Goal: Task Accomplishment & Management: Use online tool/utility

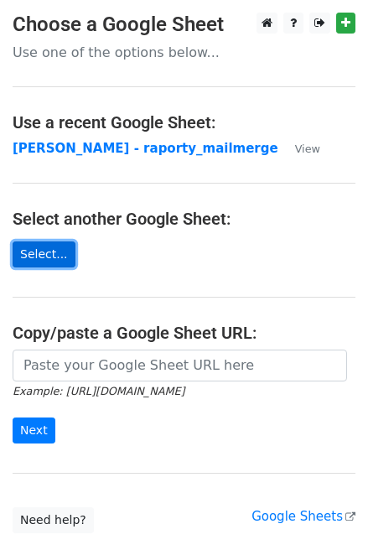
click at [54, 260] on link "Select..." at bounding box center [44, 254] width 63 height 26
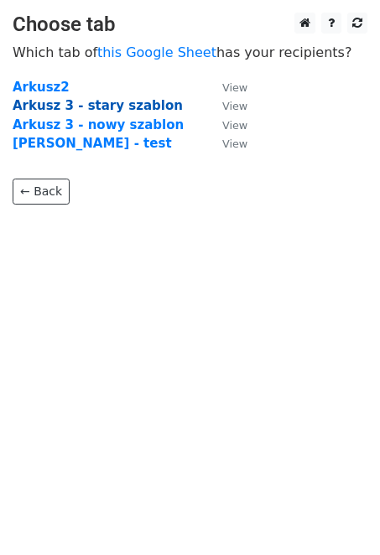
click at [111, 111] on strong "Arkusz 3 - stary szablon" at bounding box center [98, 105] width 170 height 15
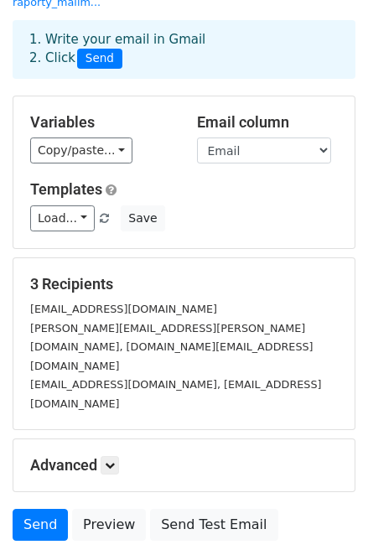
scroll to position [54, 0]
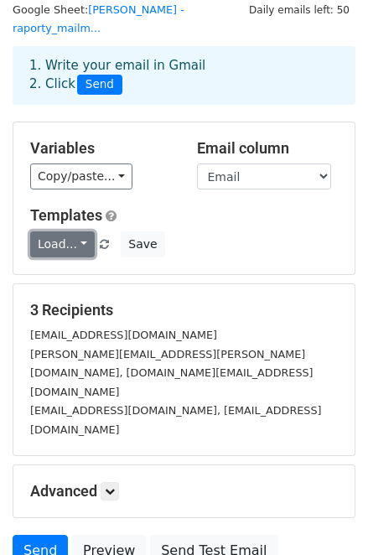
click at [74, 231] on link "Load..." at bounding box center [62, 244] width 65 height 26
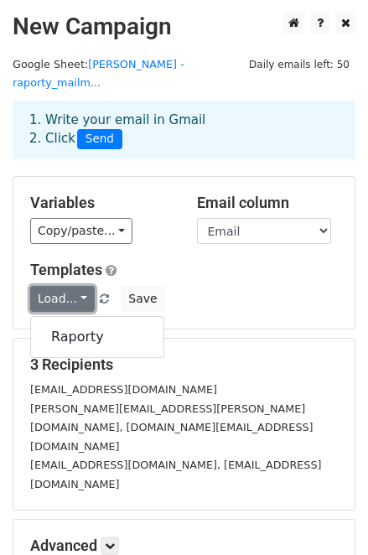
click at [75, 286] on link "Load..." at bounding box center [62, 299] width 65 height 26
click at [73, 324] on link "Raporty" at bounding box center [97, 337] width 132 height 27
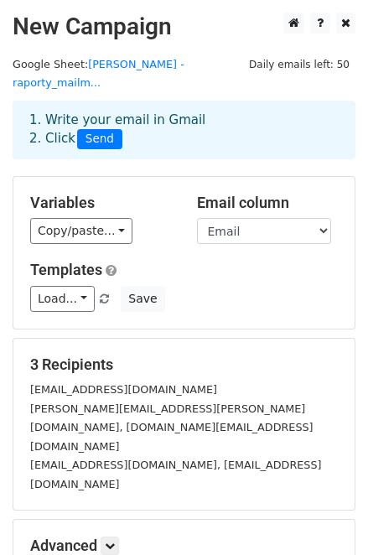
scroll to position [131, 0]
